Goal: Task Accomplishment & Management: Manage account settings

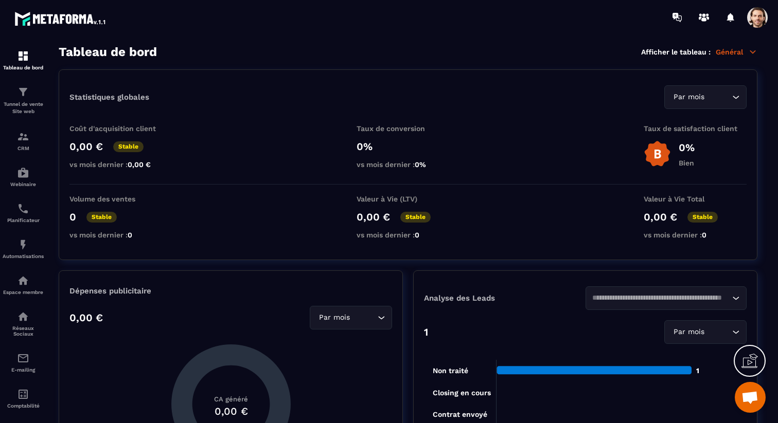
click at [754, 12] on span at bounding box center [757, 17] width 21 height 21
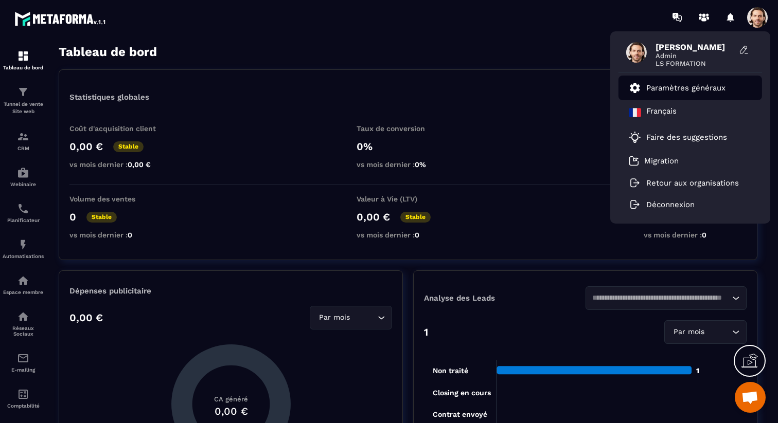
click at [696, 94] on link "Paramètres généraux" at bounding box center [677, 88] width 97 height 12
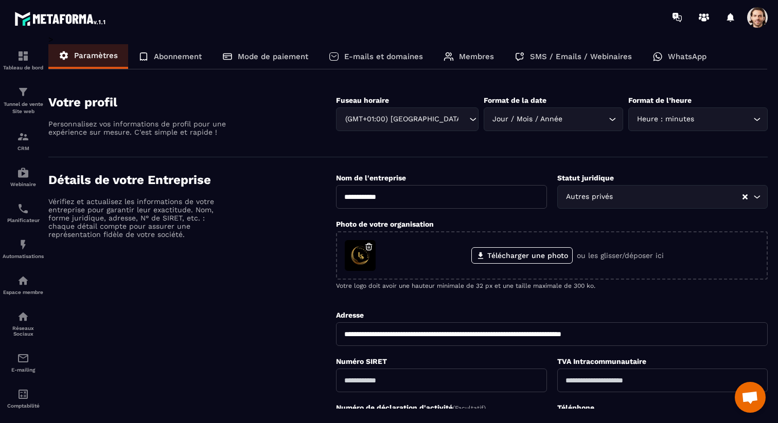
click at [612, 59] on p "SMS / Emails / Webinaires" at bounding box center [581, 56] width 102 height 9
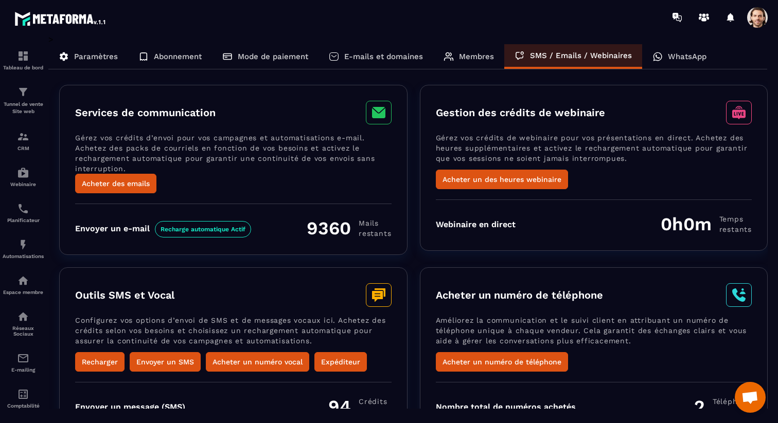
click at [689, 60] on p "WhatsApp" at bounding box center [687, 56] width 39 height 9
